Goal: Navigation & Orientation: Find specific page/section

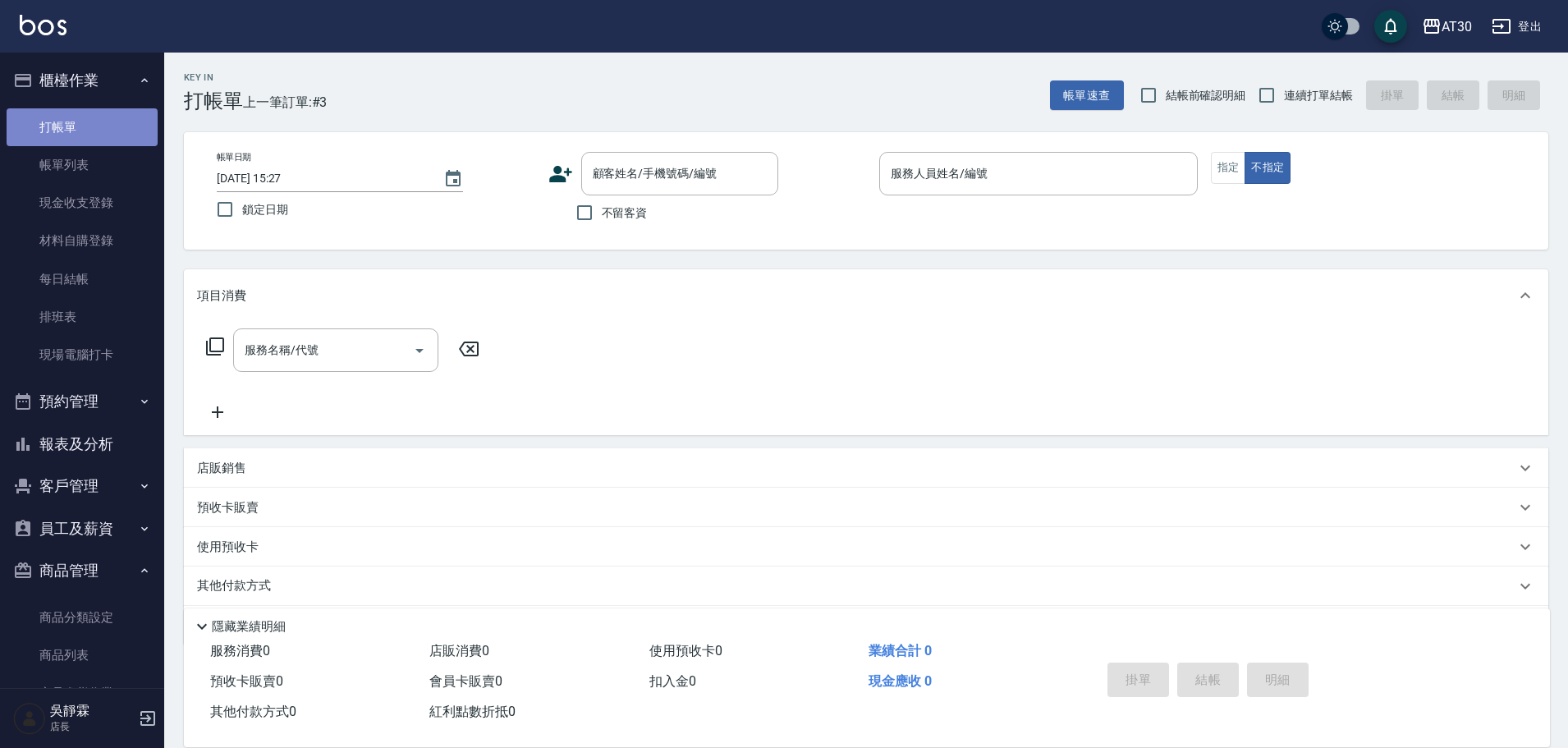
click at [102, 131] on link "打帳單" at bounding box center [83, 127] width 151 height 37
click at [95, 162] on link "帳單列表" at bounding box center [83, 165] width 151 height 37
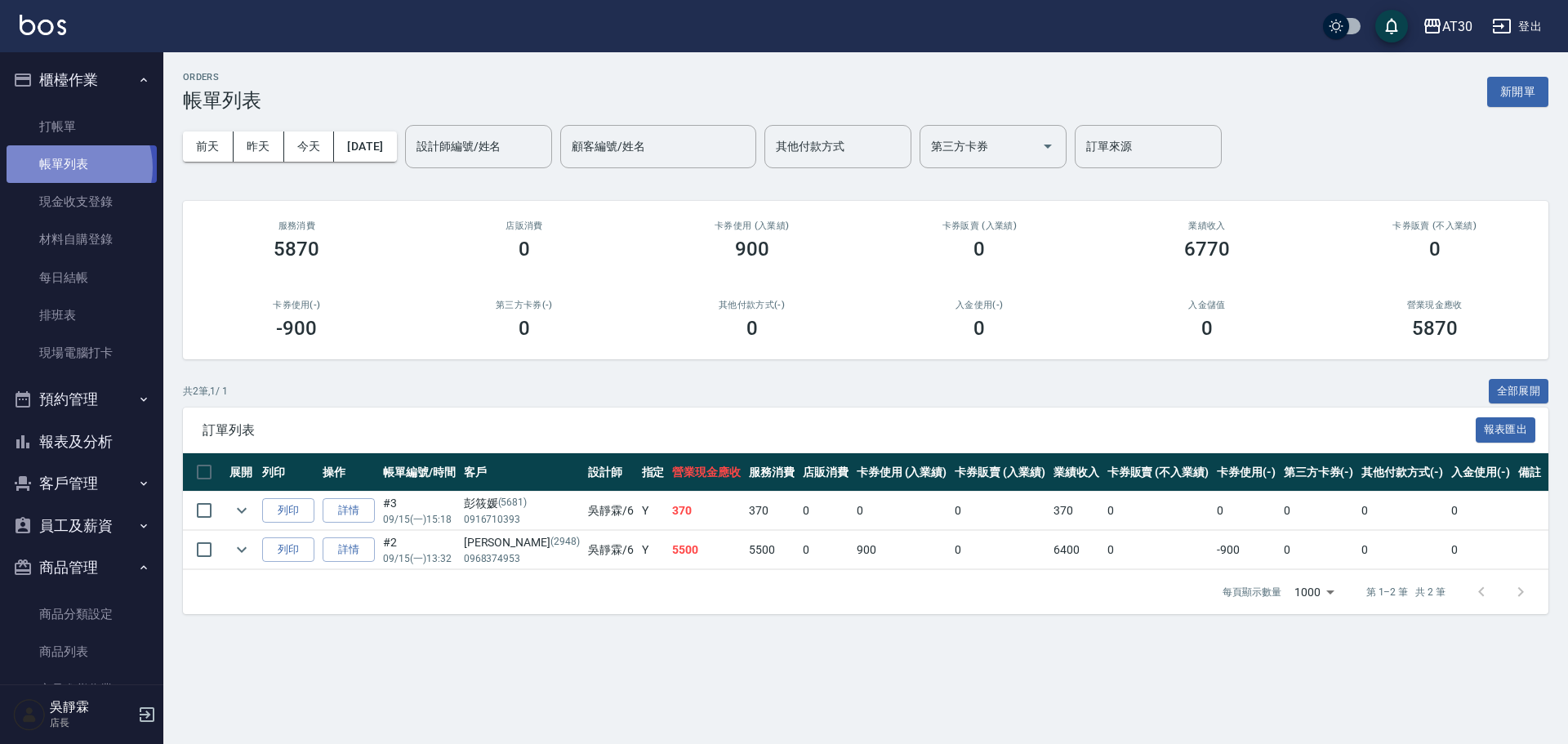
click at [71, 168] on link "帳單列表" at bounding box center [82, 164] width 151 height 37
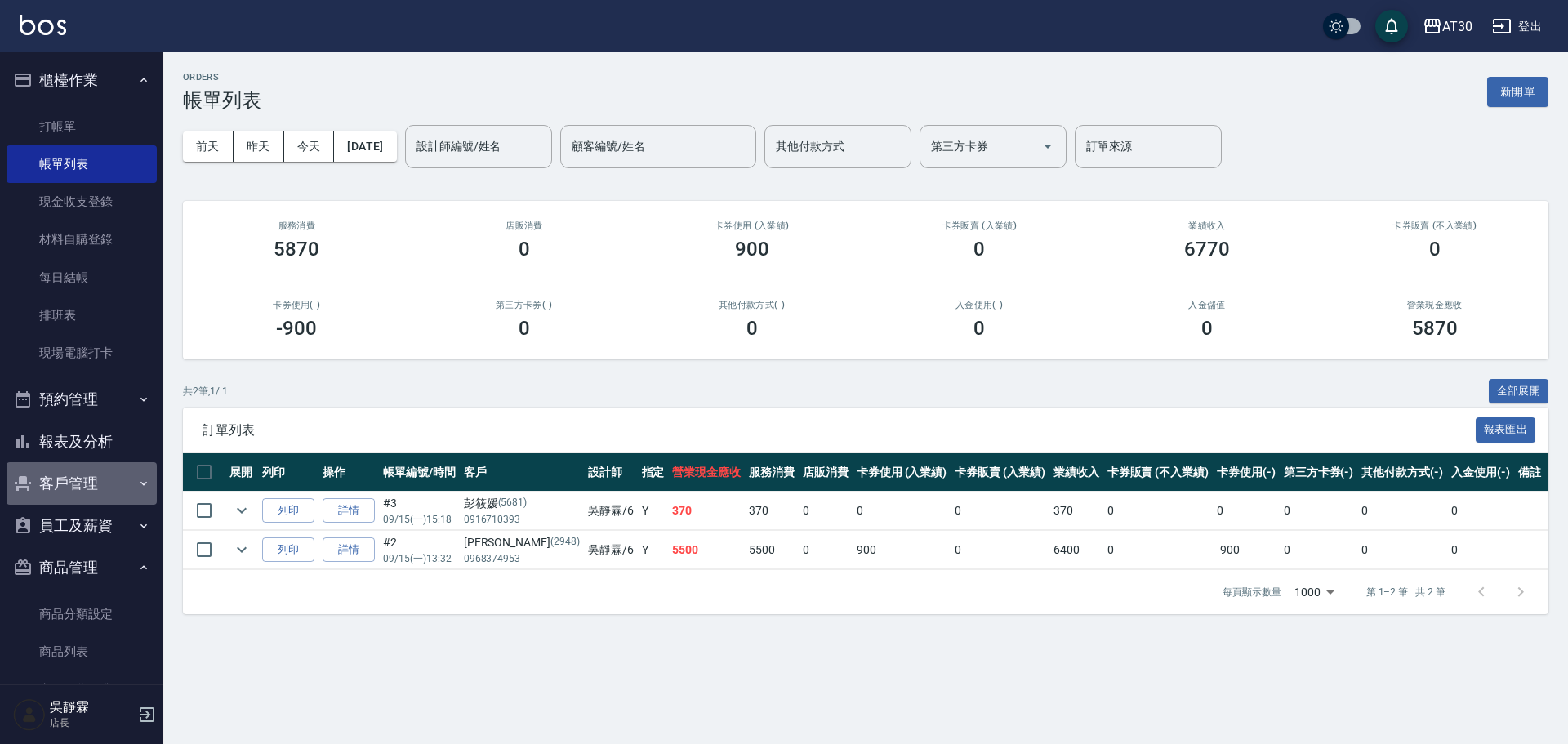
click at [92, 482] on button "客戶管理" at bounding box center [82, 483] width 151 height 42
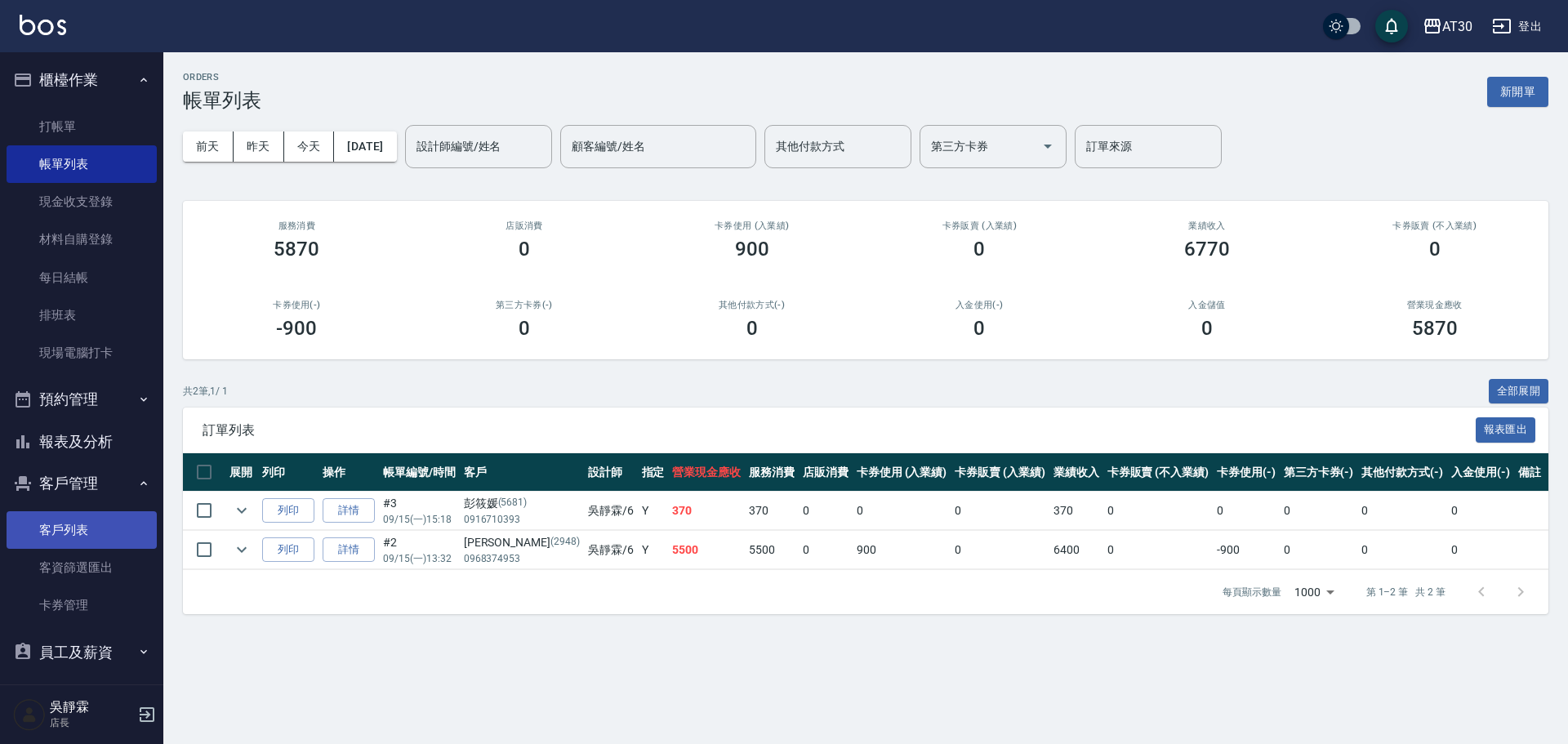
click at [93, 535] on link "客戶列表" at bounding box center [82, 530] width 151 height 37
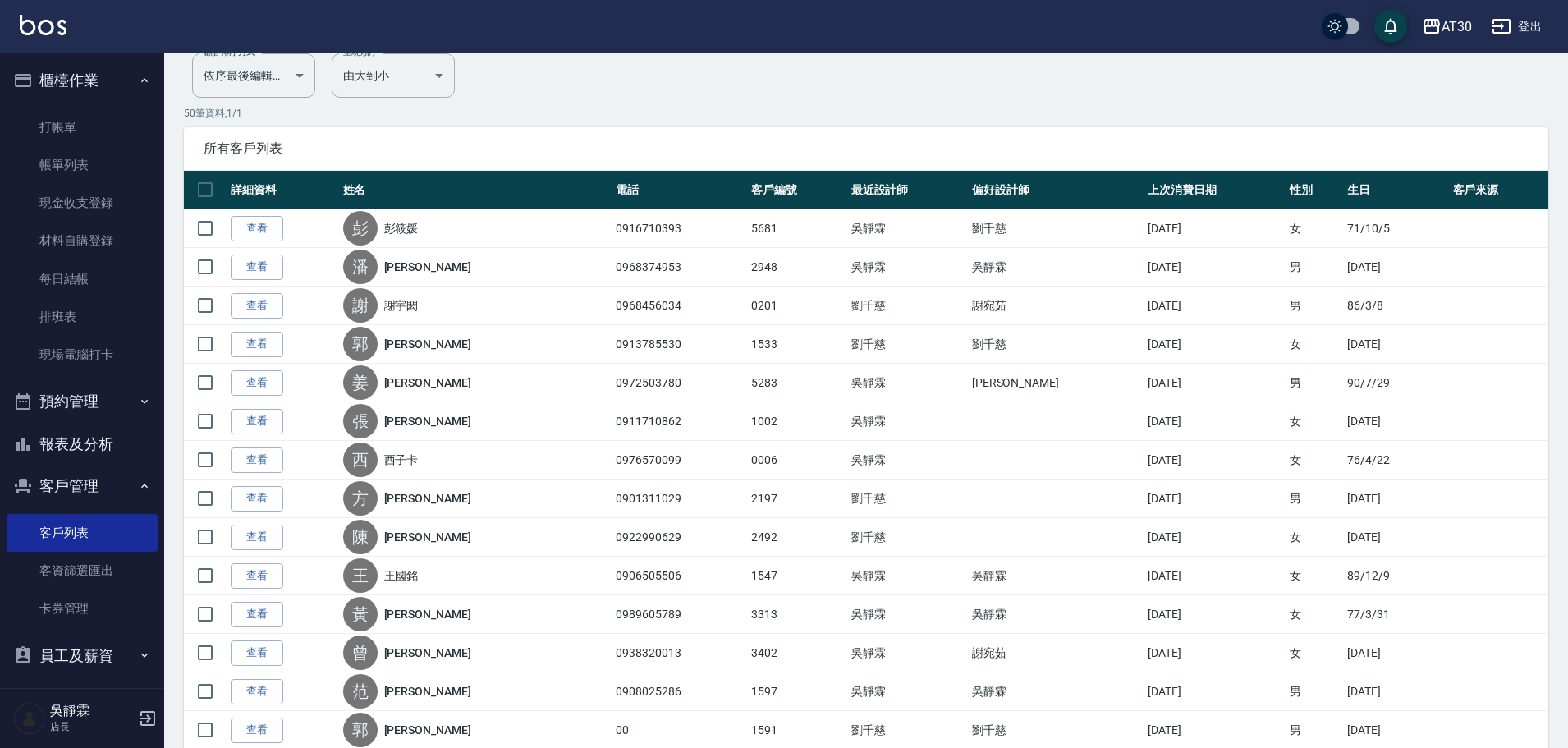
scroll to position [142, 0]
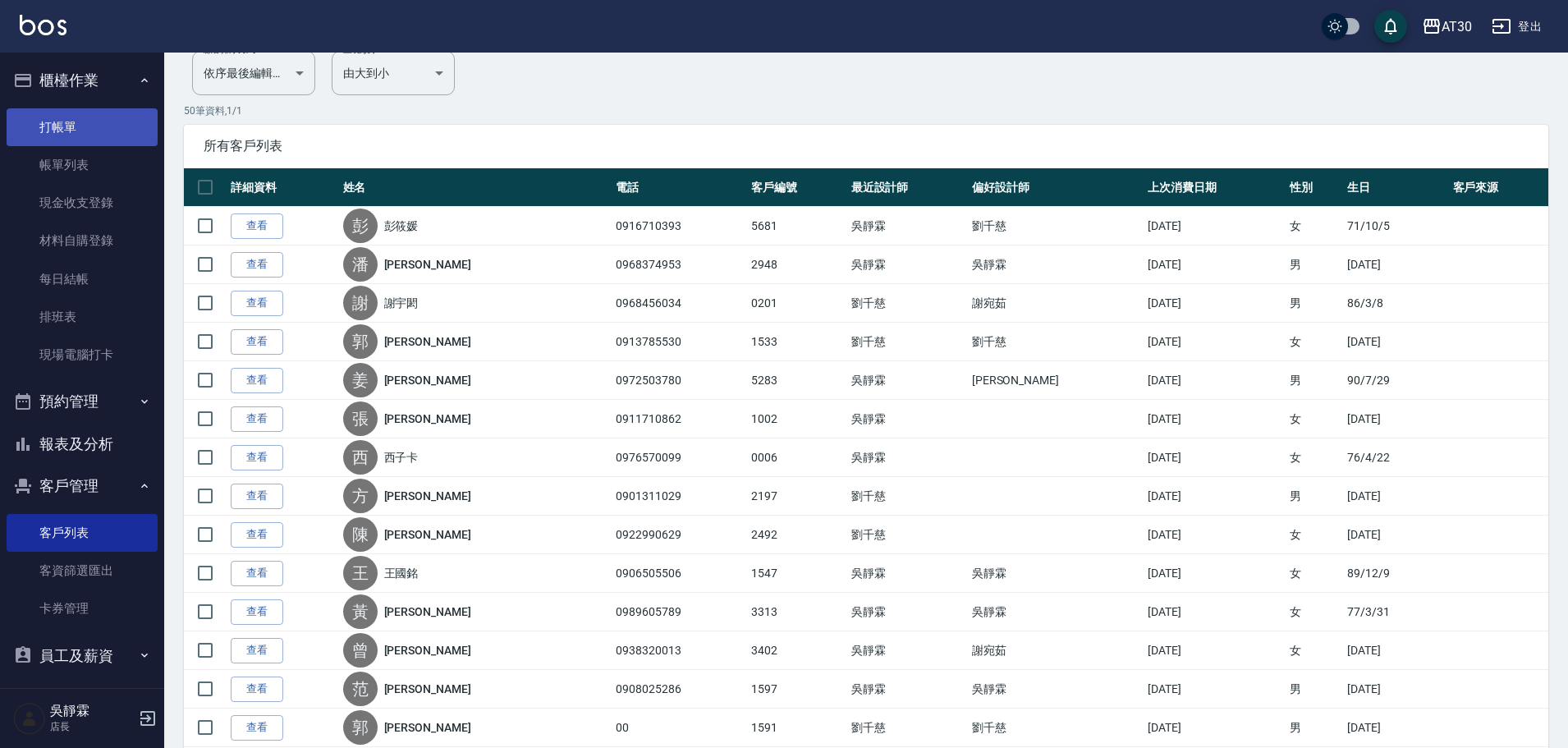
click at [78, 123] on link "打帳單" at bounding box center [83, 127] width 151 height 37
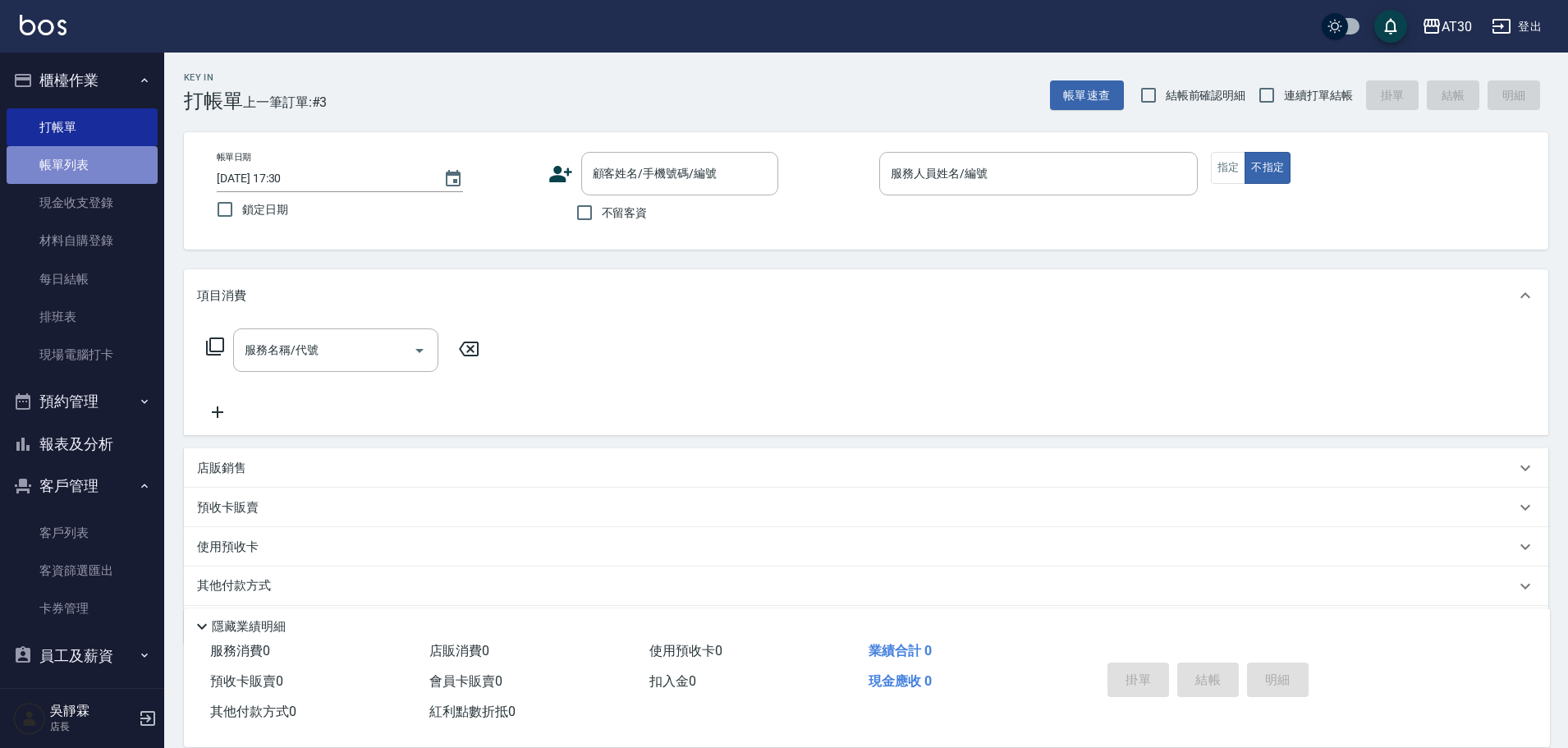
click at [101, 180] on link "帳單列表" at bounding box center [83, 165] width 151 height 37
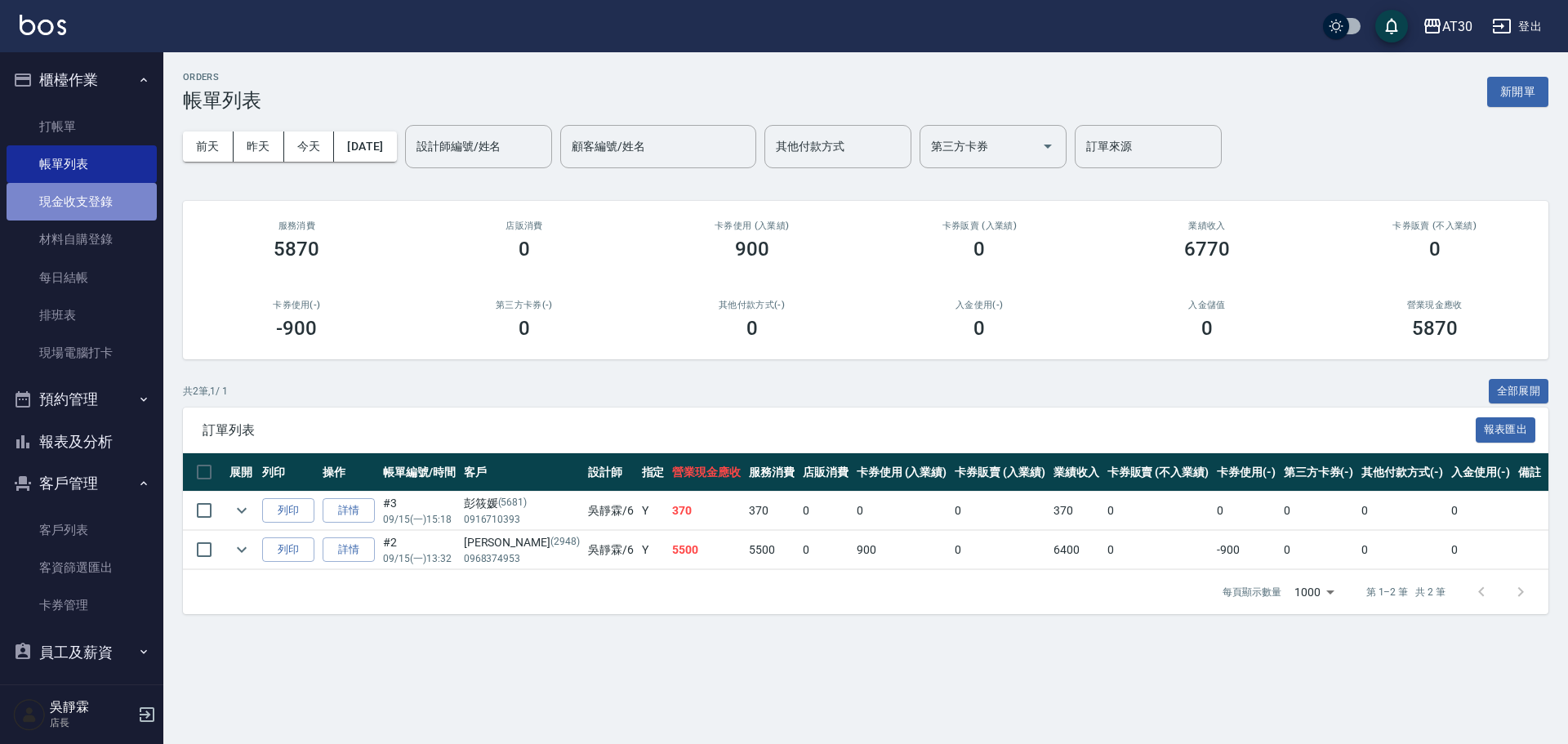
click at [81, 201] on link "現金收支登錄" at bounding box center [82, 201] width 151 height 37
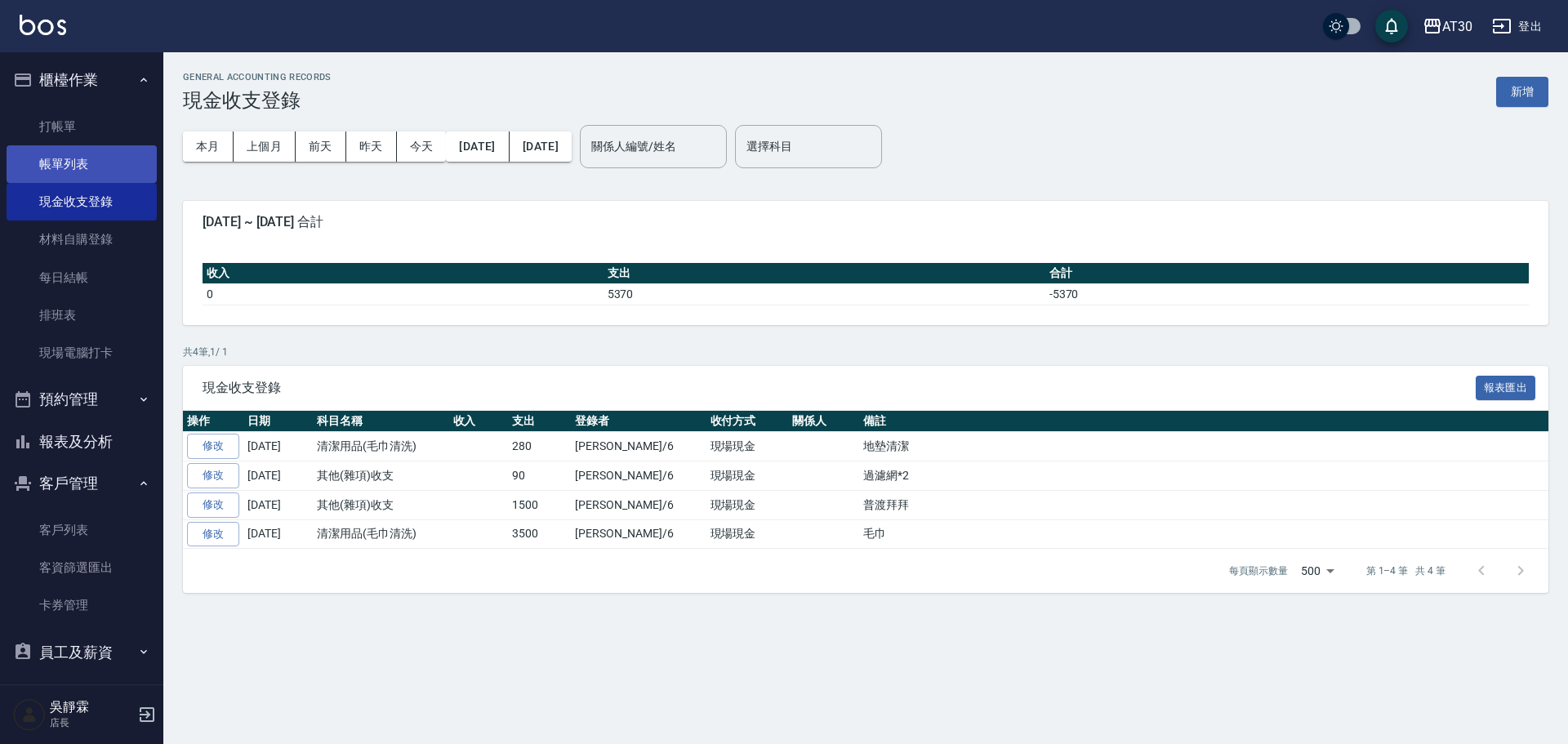
click at [69, 163] on link "帳單列表" at bounding box center [82, 164] width 151 height 37
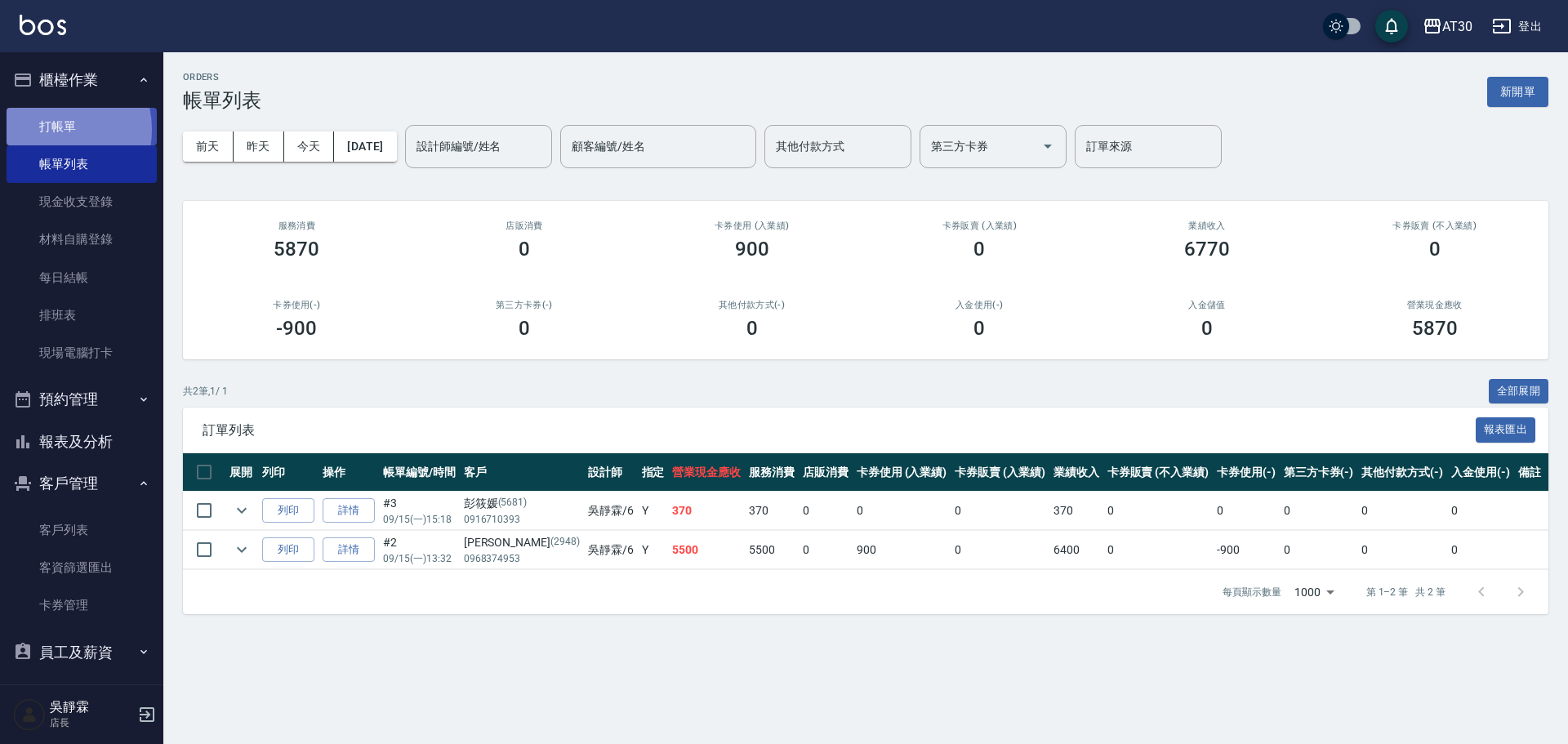
click at [54, 129] on link "打帳單" at bounding box center [82, 126] width 151 height 37
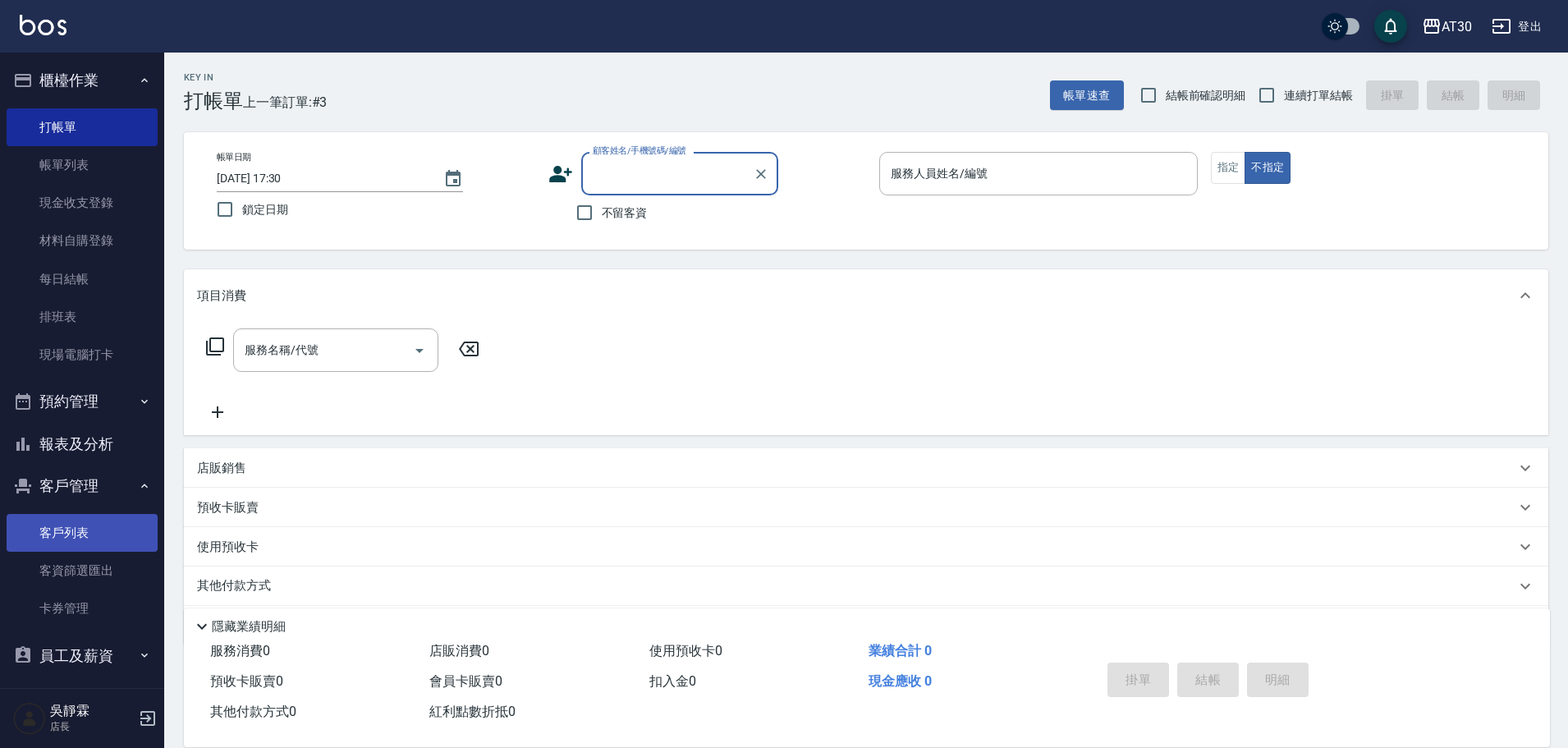
click at [94, 528] on link "客戶列表" at bounding box center [83, 533] width 151 height 37
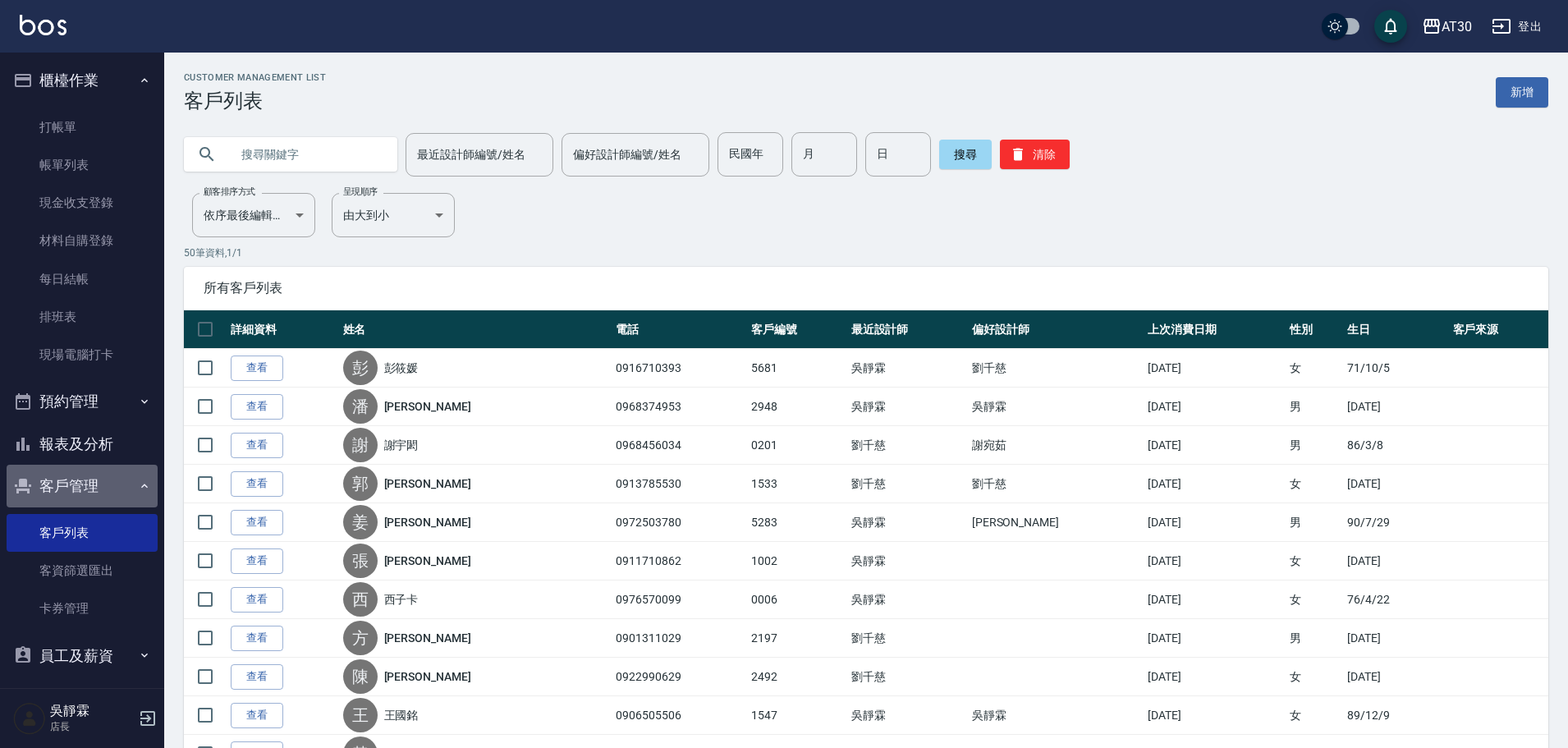
click at [138, 488] on icon "button" at bounding box center [144, 486] width 13 height 13
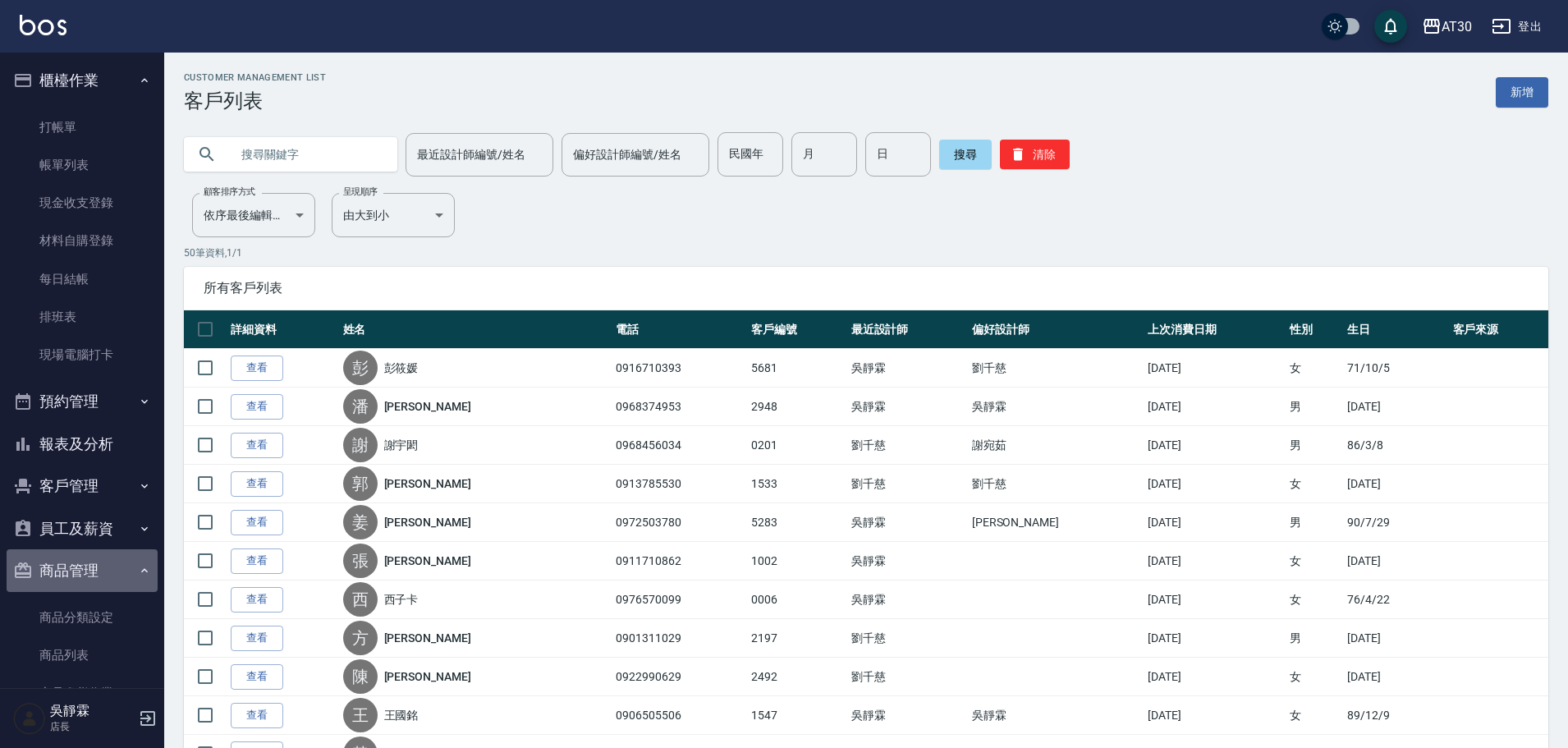
click at [138, 572] on icon "button" at bounding box center [144, 570] width 13 height 13
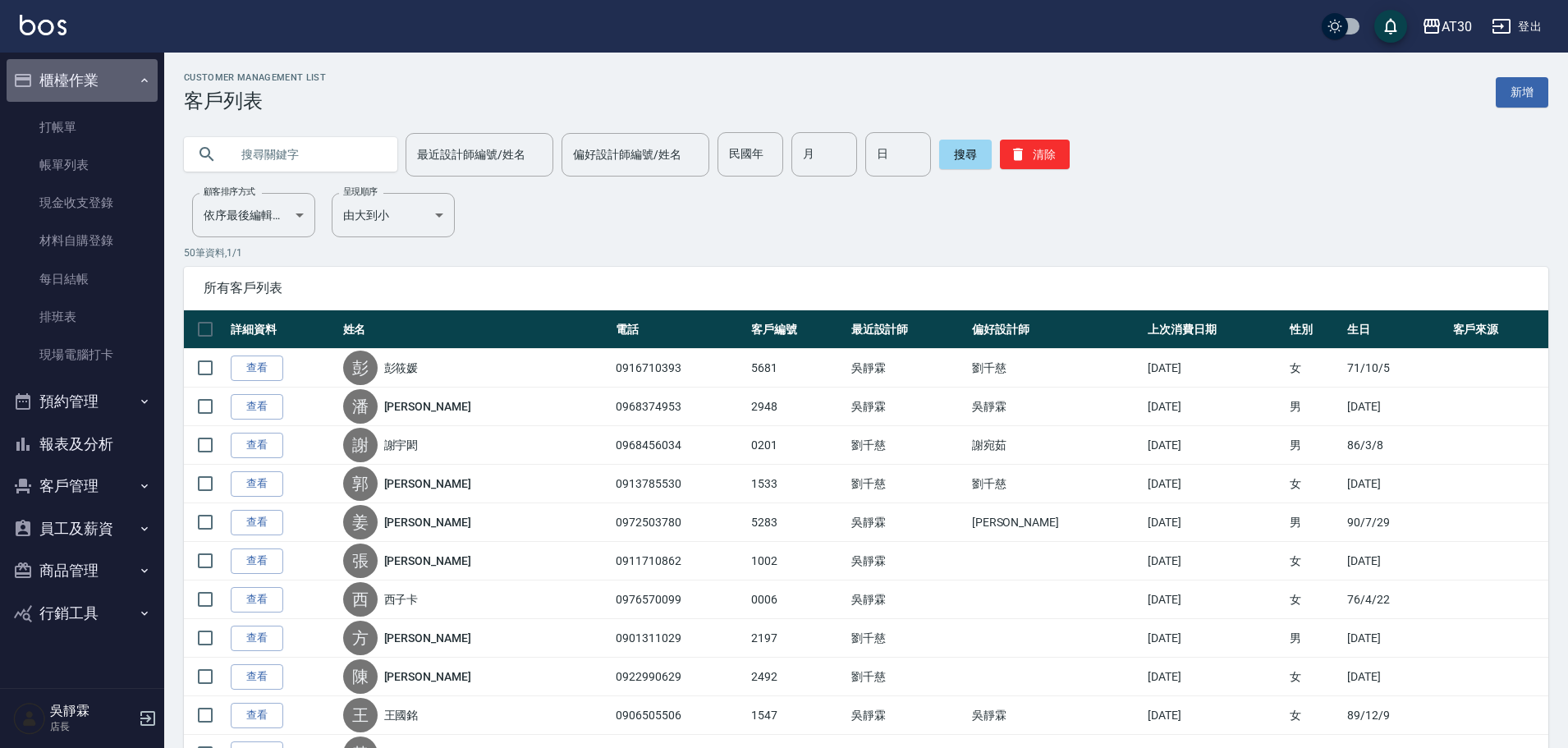
click at [149, 81] on icon "button" at bounding box center [144, 80] width 13 height 13
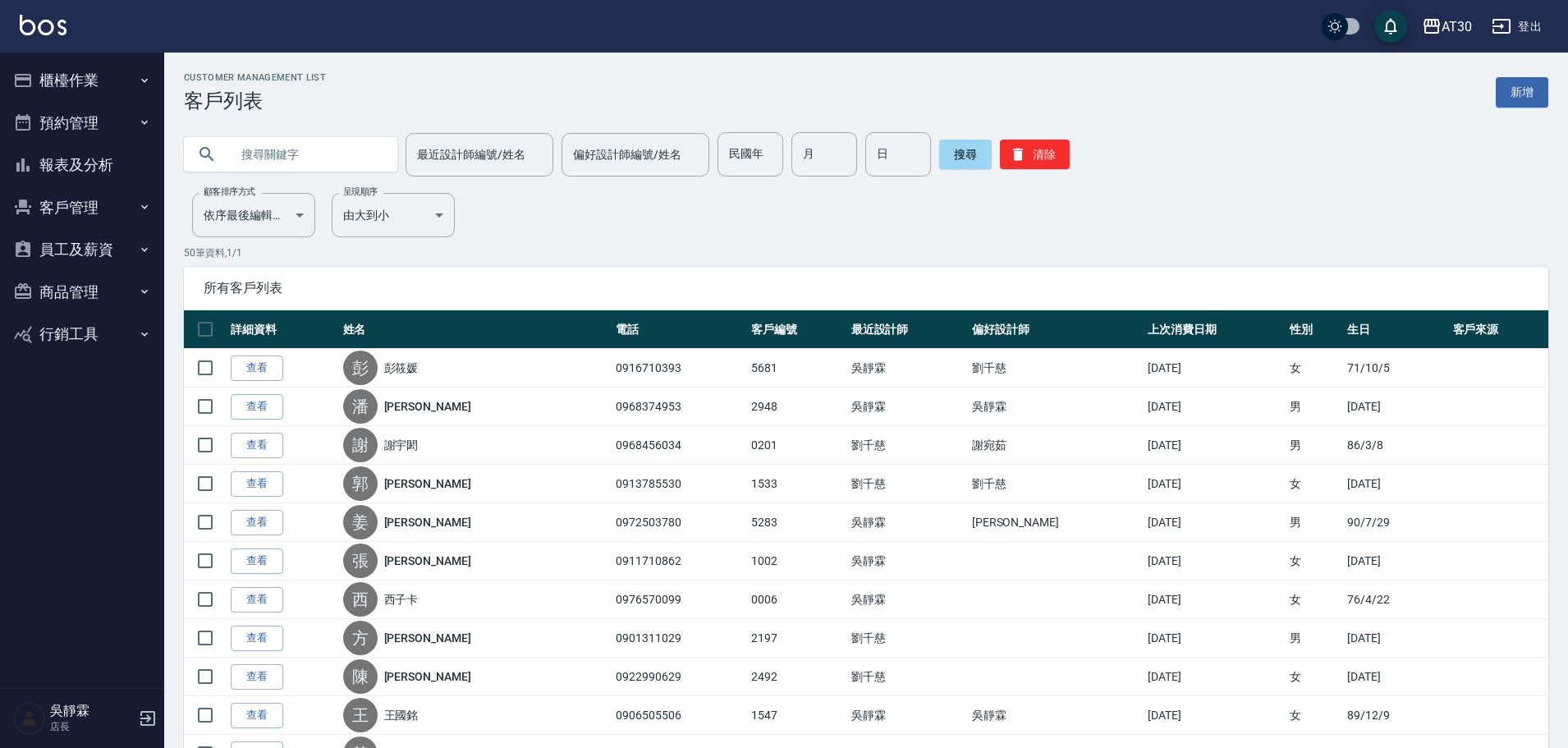
click at [147, 81] on icon "button" at bounding box center [144, 80] width 13 height 13
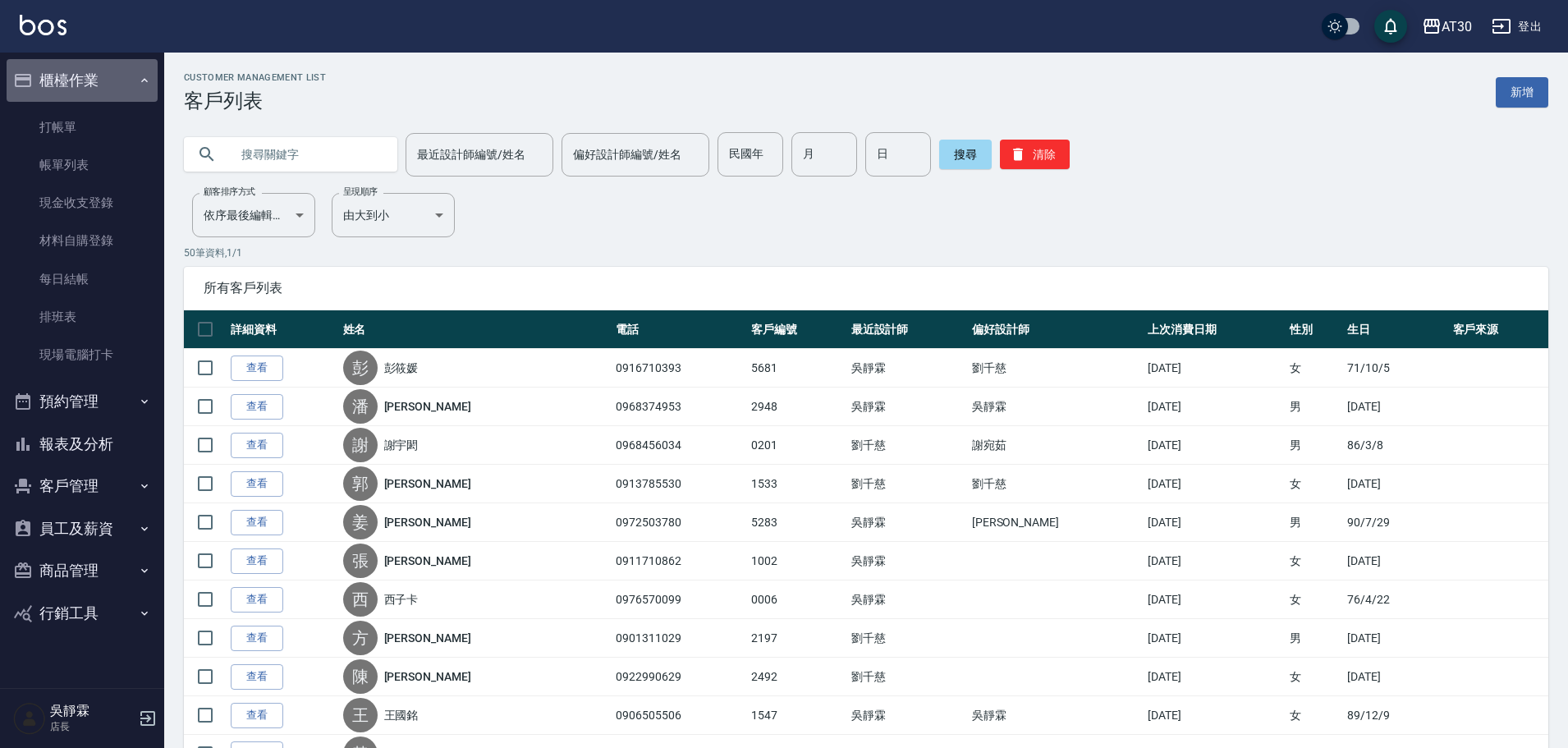
click at [145, 89] on button "櫃檯作業" at bounding box center [83, 80] width 151 height 43
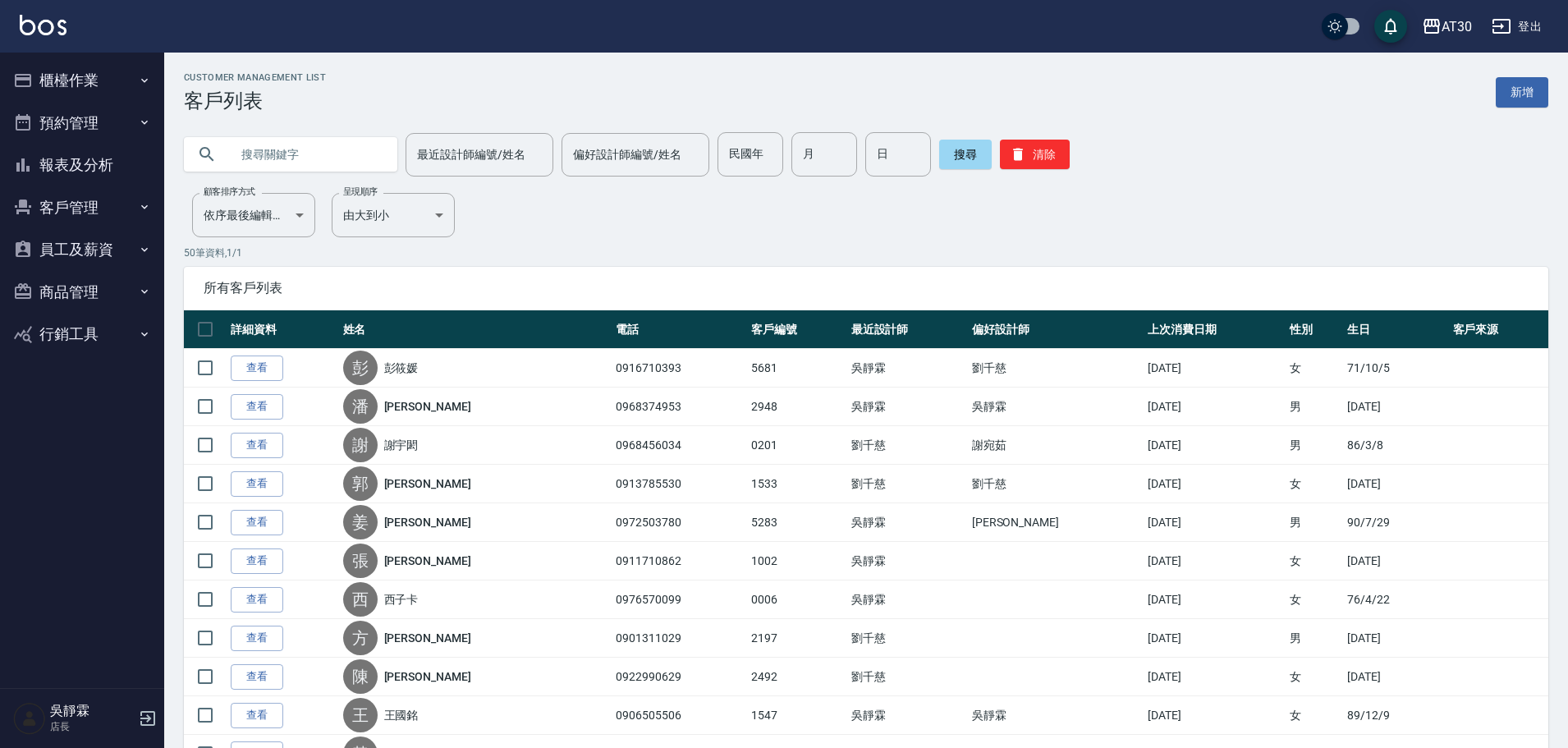
click at [148, 77] on icon "button" at bounding box center [144, 80] width 13 height 13
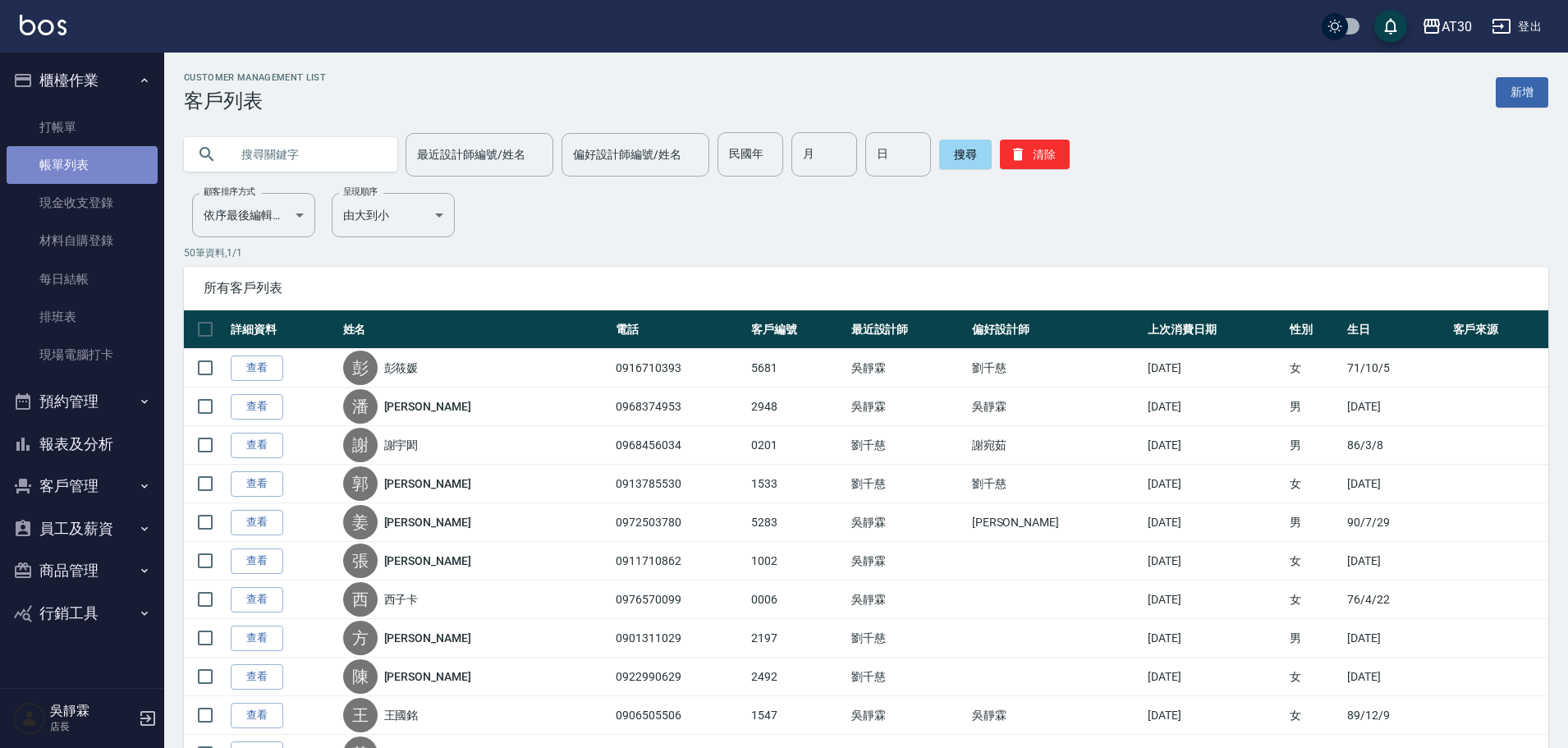
click at [113, 173] on link "帳單列表" at bounding box center [83, 165] width 151 height 37
